Goal: Transaction & Acquisition: Purchase product/service

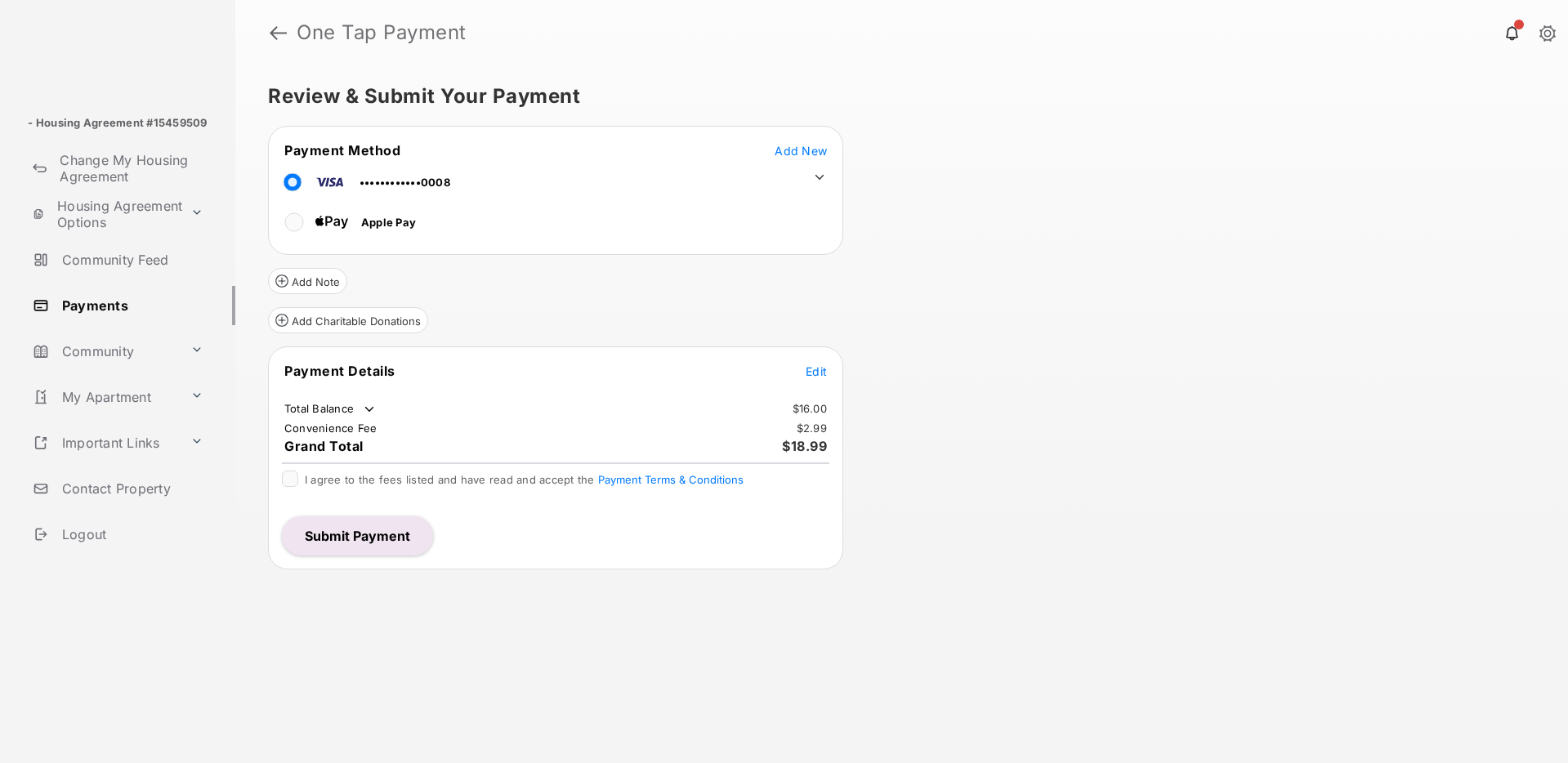
click at [817, 367] on span "Edit" at bounding box center [816, 371] width 21 height 14
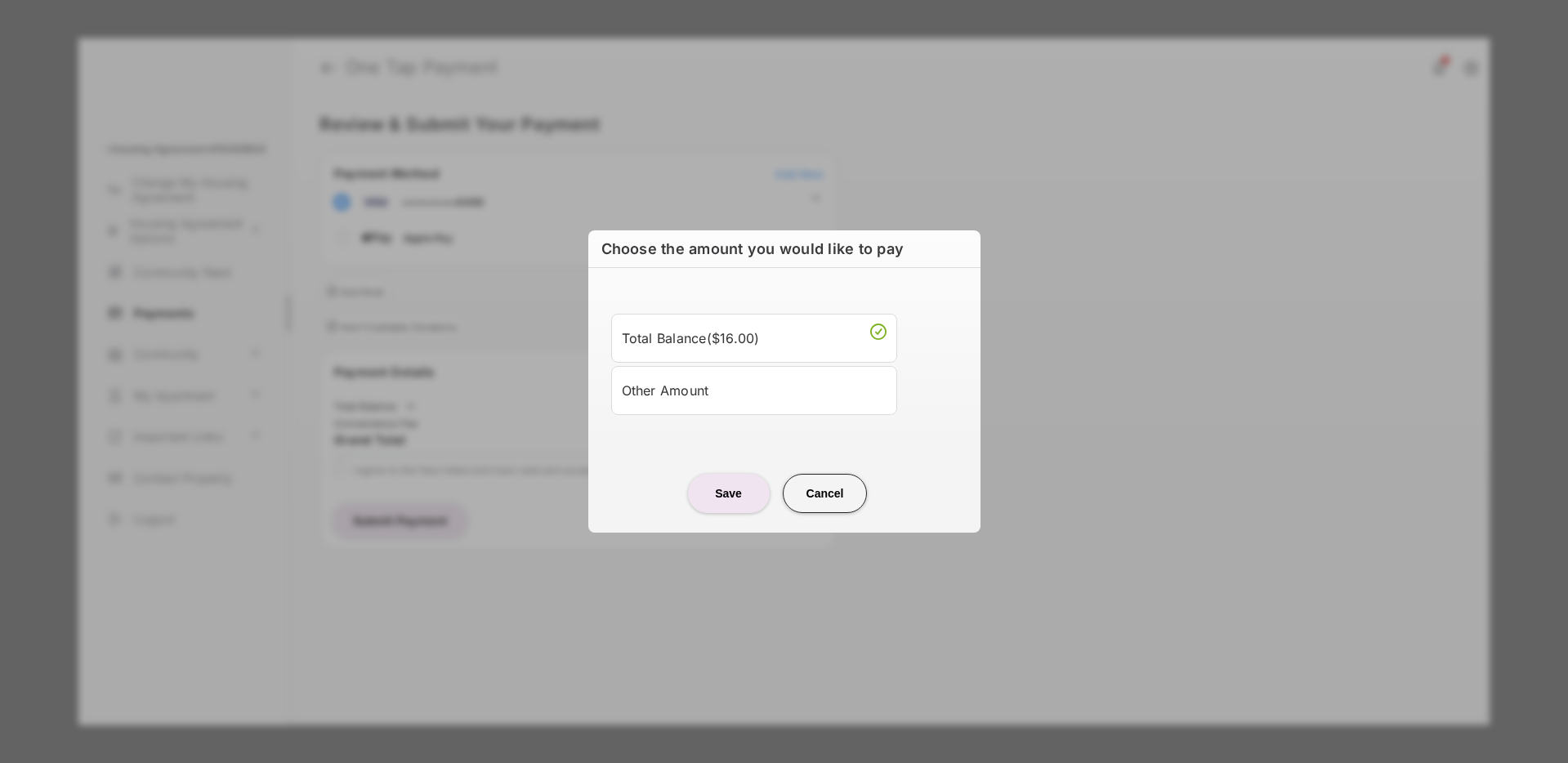
click at [732, 389] on div "Other Amount" at bounding box center [753, 390] width 264 height 28
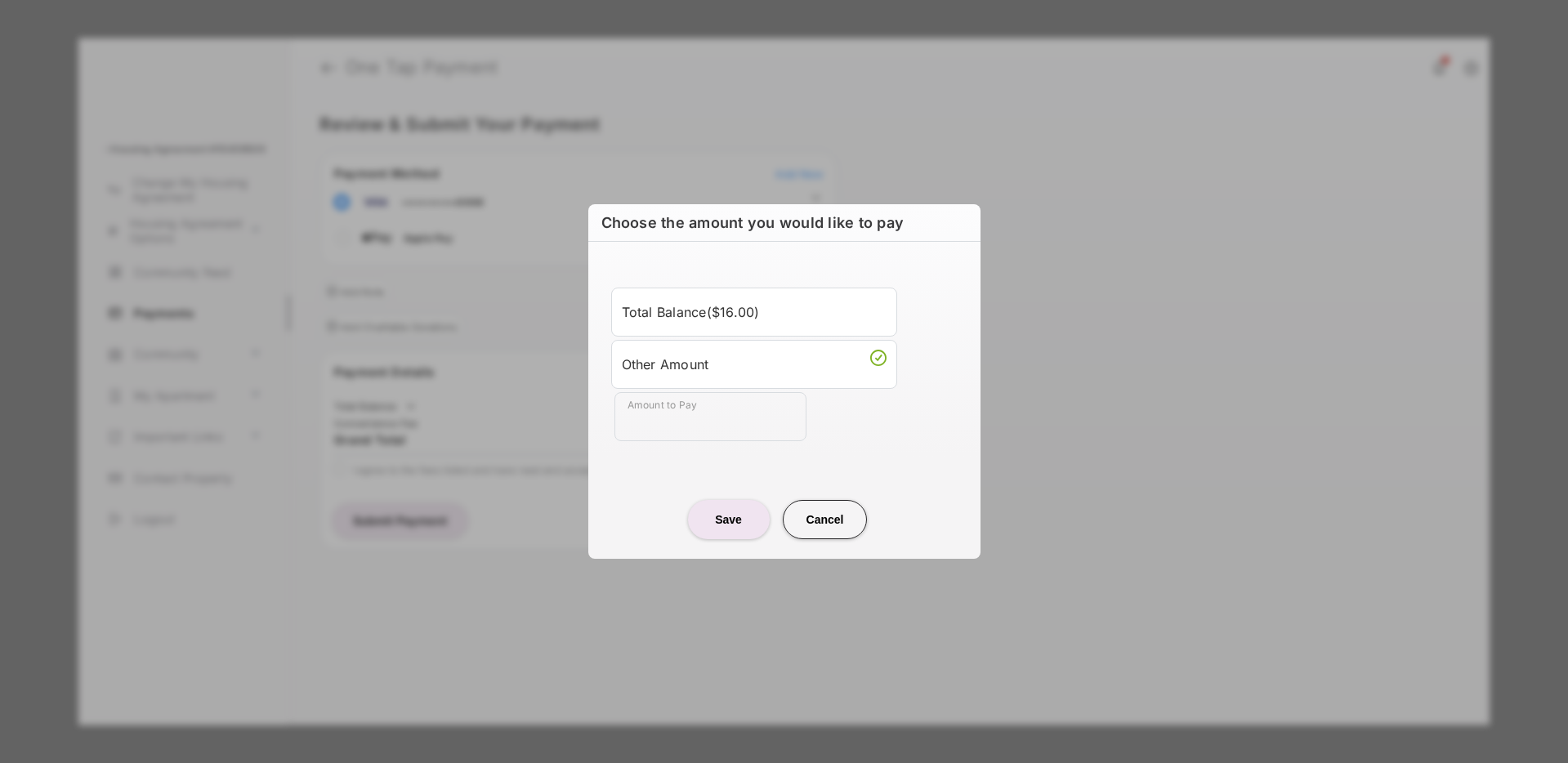
click at [732, 389] on ul "Total Balance ( $16.00 ) Other Amount Amount to Pay Required field" at bounding box center [784, 364] width 353 height 154
click at [697, 402] on input "Amount to Pay" at bounding box center [711, 416] width 192 height 49
type input "******"
click at [881, 425] on div "Amount to Pay ******" at bounding box center [787, 416] width 346 height 49
click at [741, 527] on button "Save" at bounding box center [729, 520] width 82 height 39
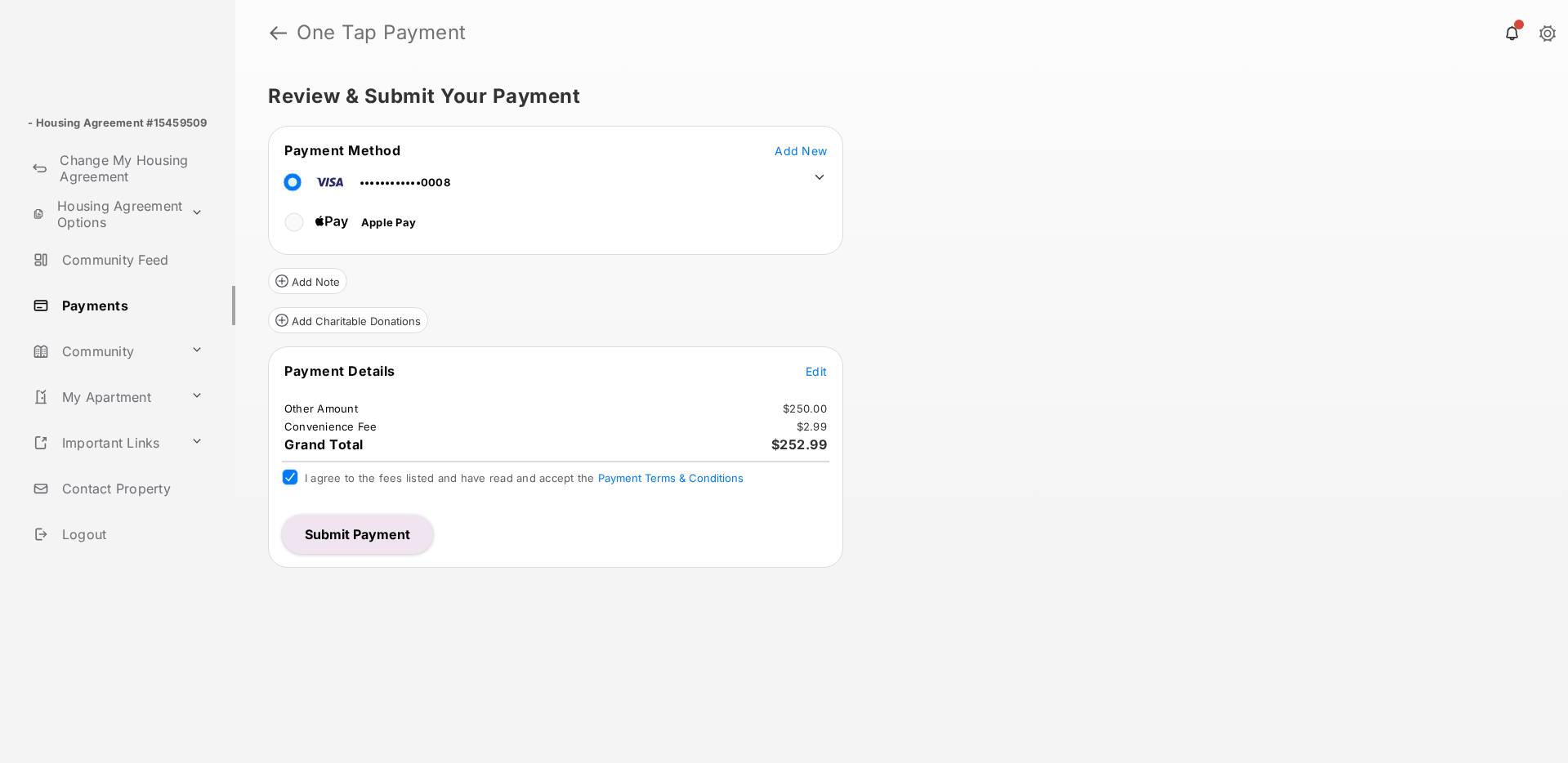
click at [394, 536] on button "Submit Payment" at bounding box center [358, 534] width 151 height 39
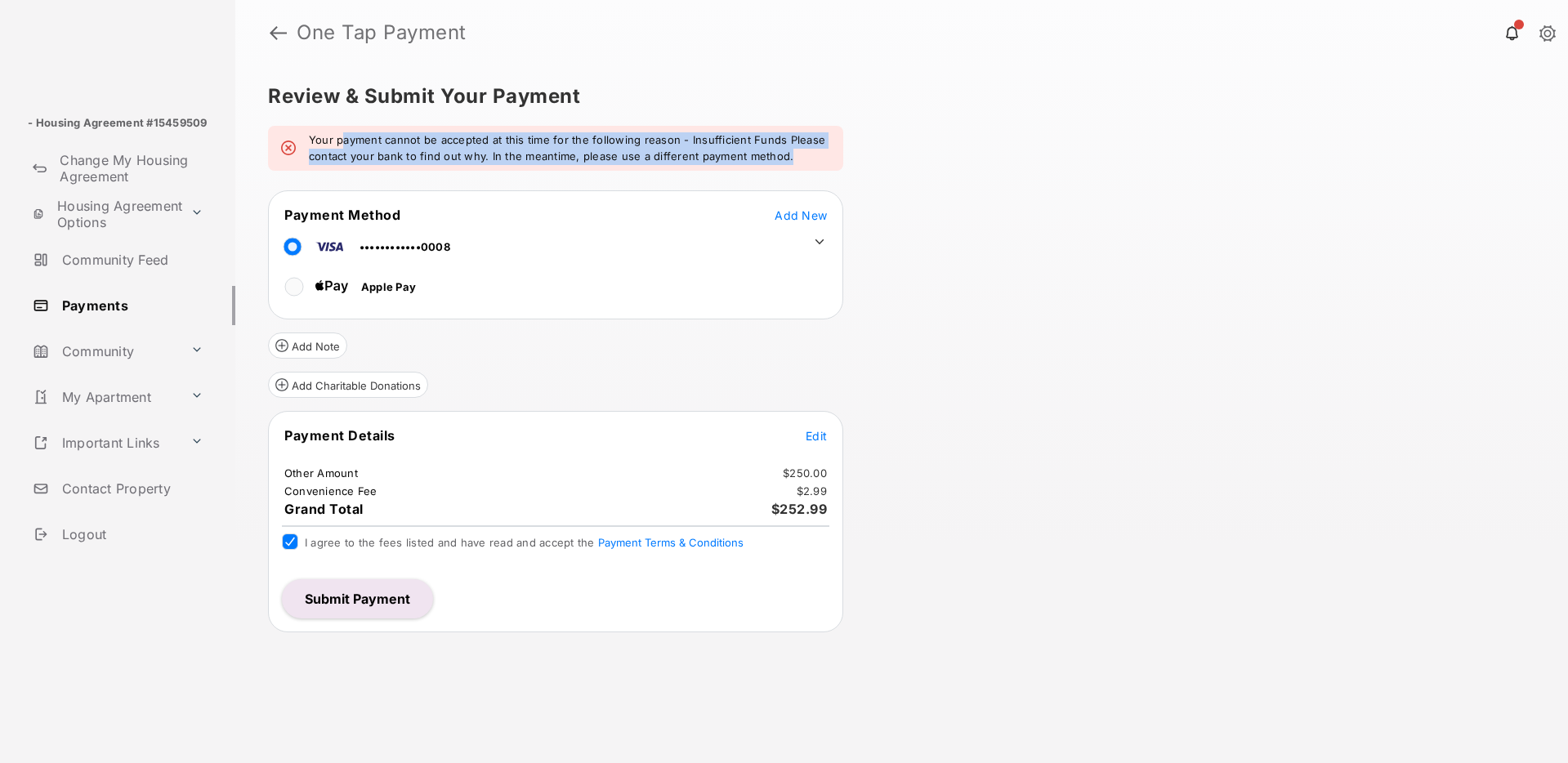
drag, startPoint x: 342, startPoint y: 141, endPoint x: 801, endPoint y: 150, distance: 459.1
click at [801, 150] on em "Your payment cannot be accepted at this time for the following reason - Insuffi…" at bounding box center [569, 149] width 521 height 32
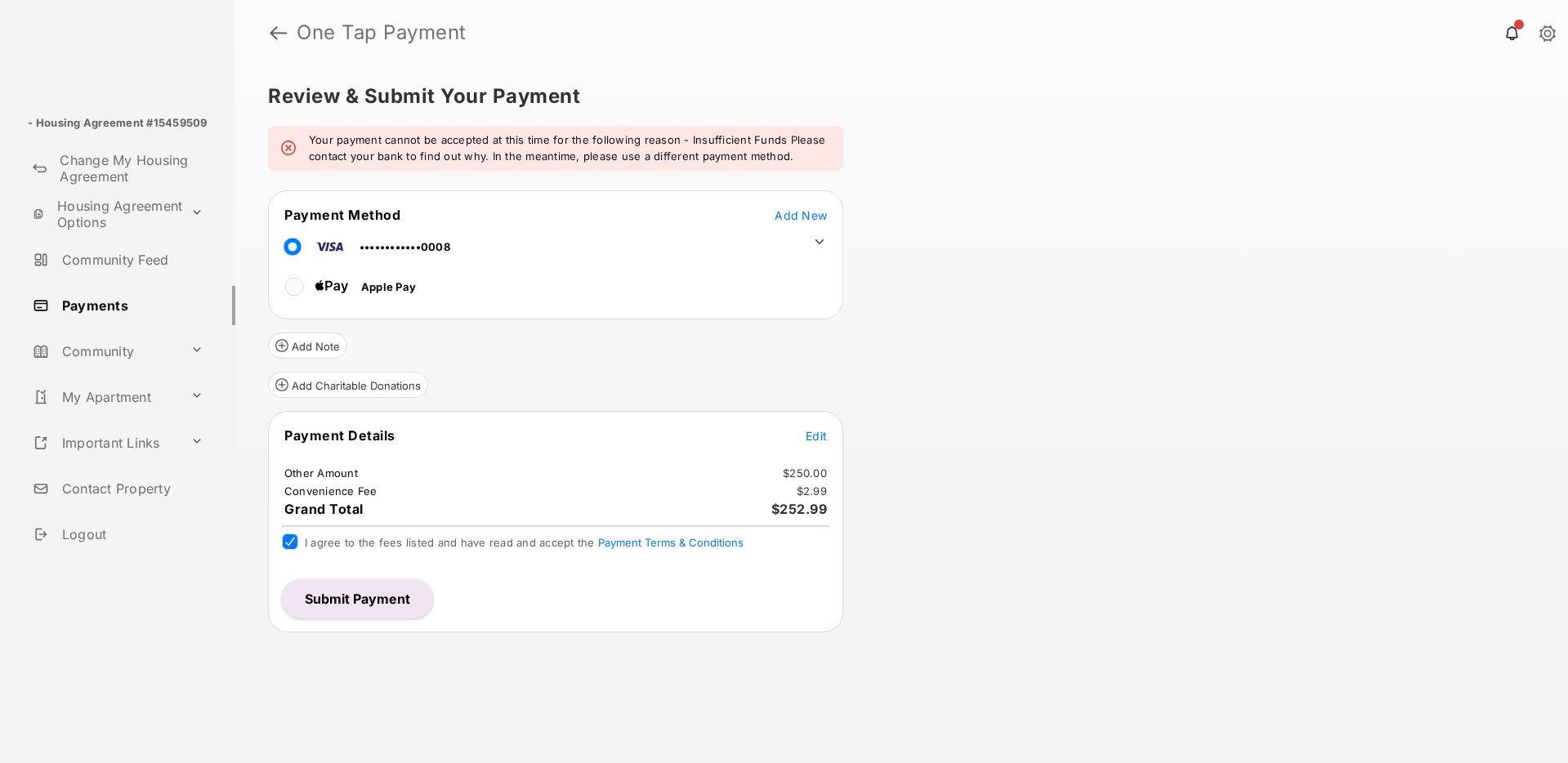
click at [818, 237] on icon at bounding box center [819, 241] width 15 height 15
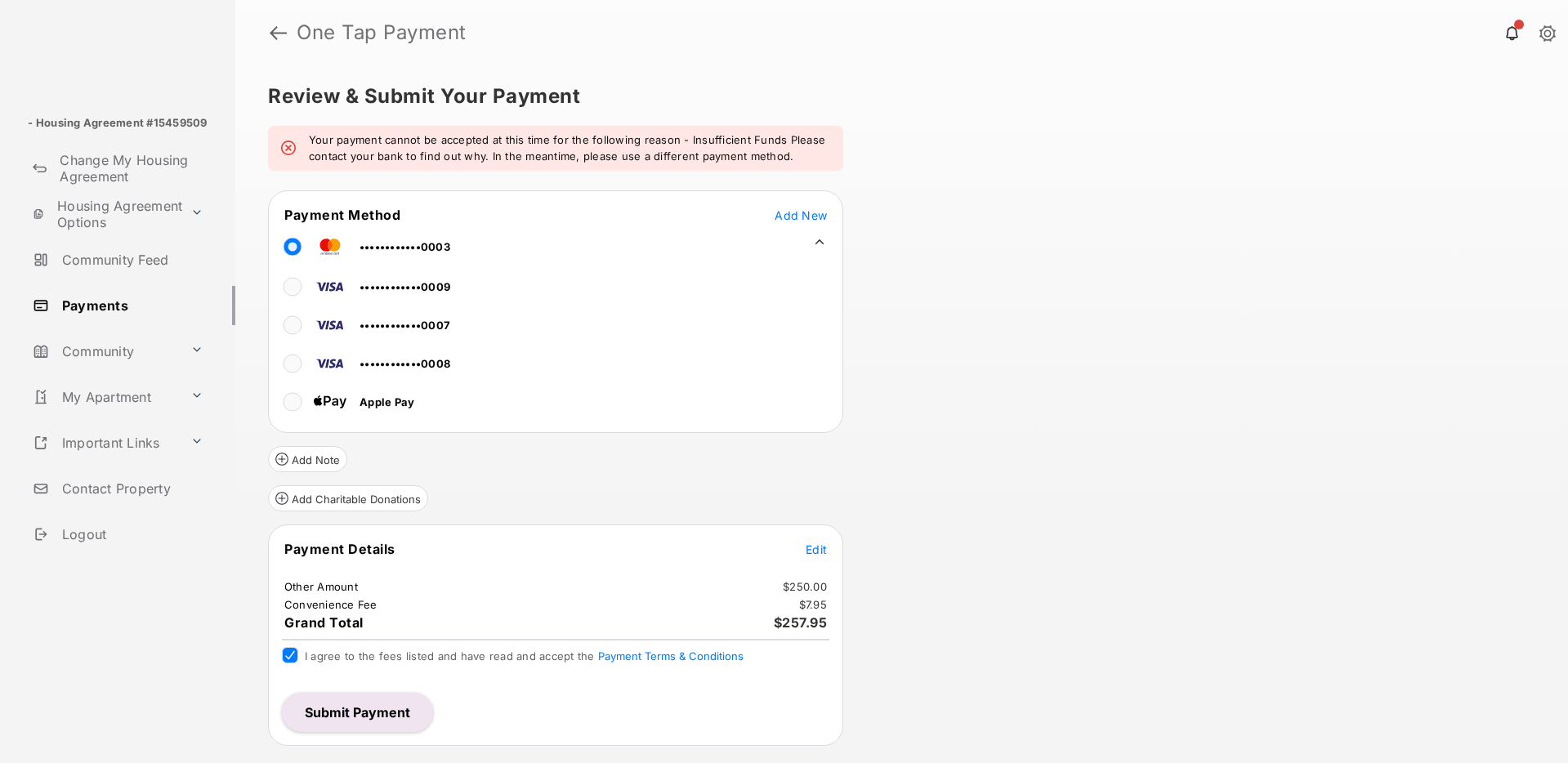
click at [946, 134] on div "Review & Submit Your Payment Your payment cannot be accepted at this time for t…" at bounding box center [901, 414] width 1333 height 698
click at [818, 239] on icon at bounding box center [819, 241] width 15 height 15
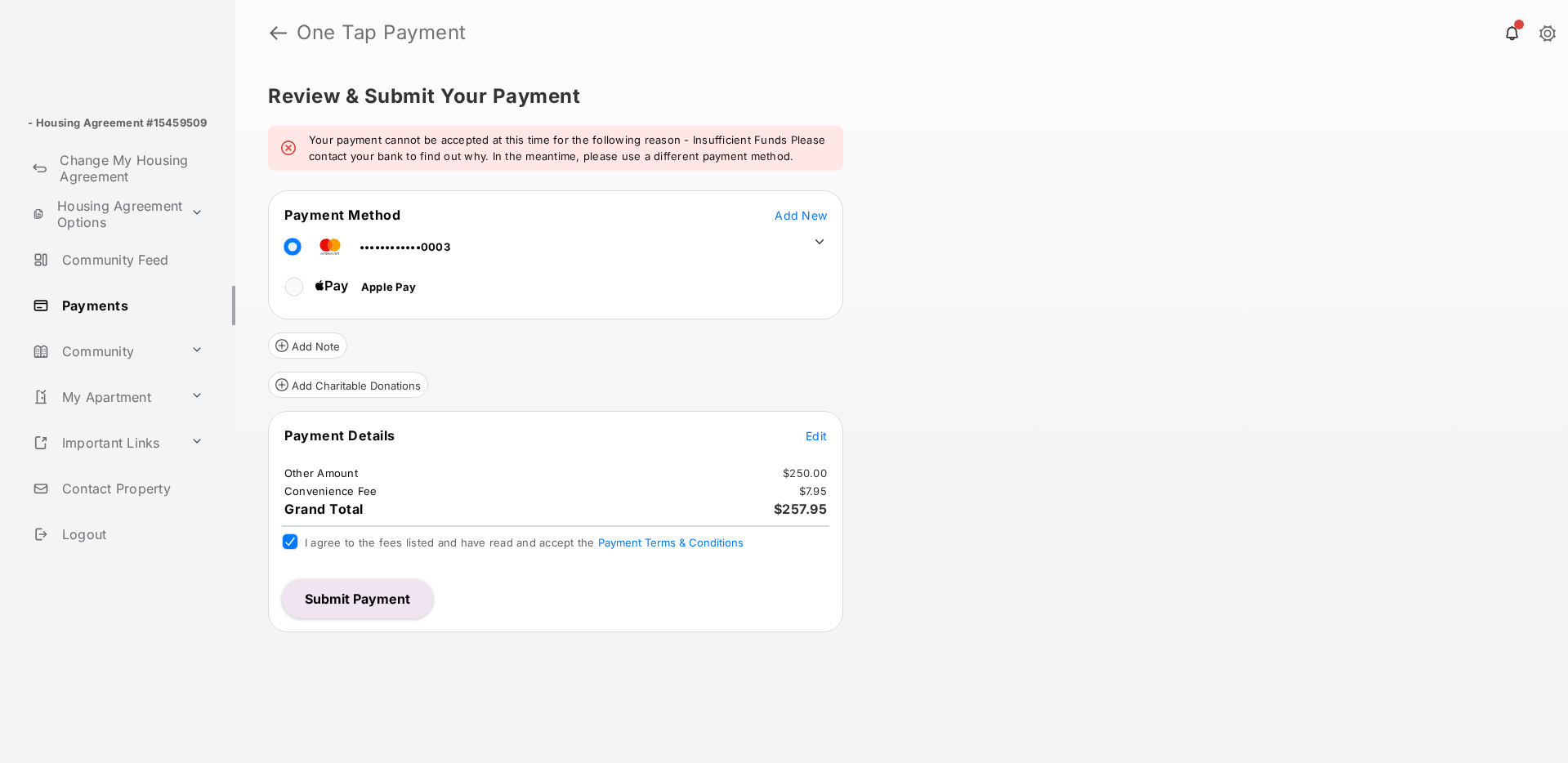
click at [378, 602] on button "Submit Payment" at bounding box center [358, 599] width 151 height 39
